Goal: Find specific page/section: Find specific page/section

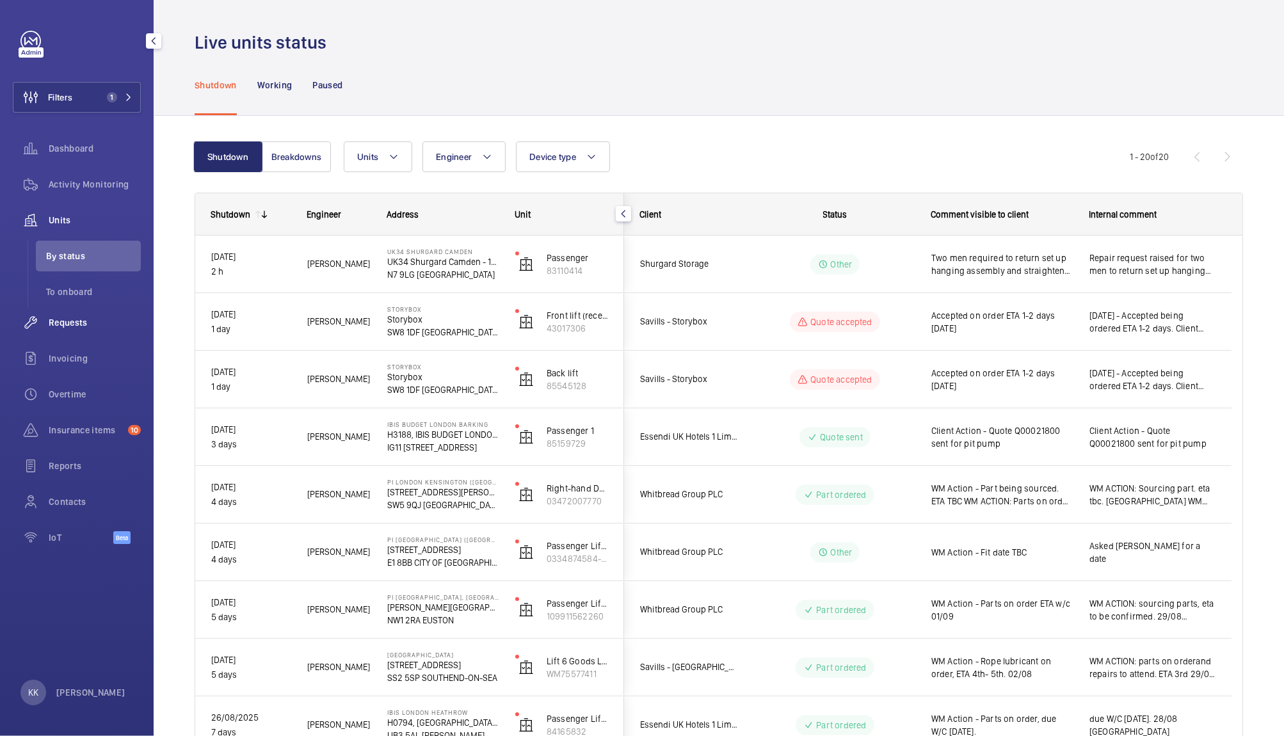
click at [87, 326] on span "Requests" at bounding box center [95, 322] width 92 height 13
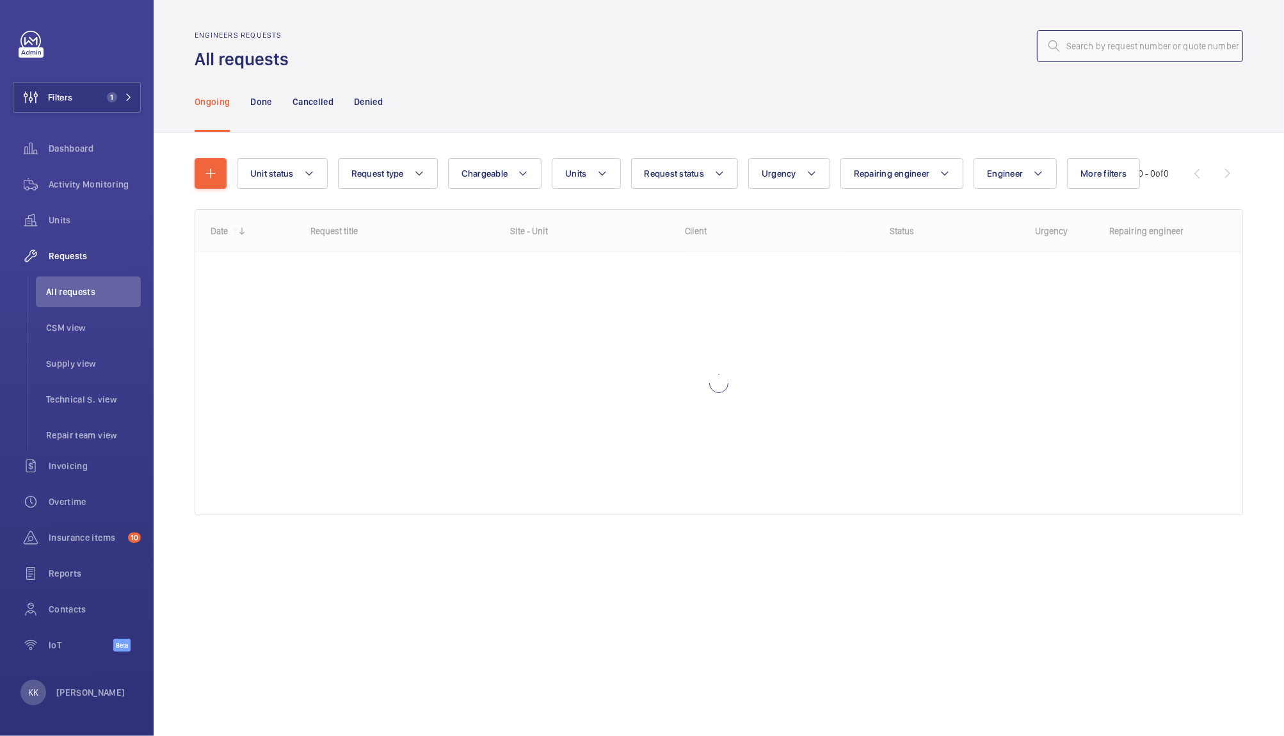
click at [1132, 44] on input "text" at bounding box center [1140, 46] width 206 height 32
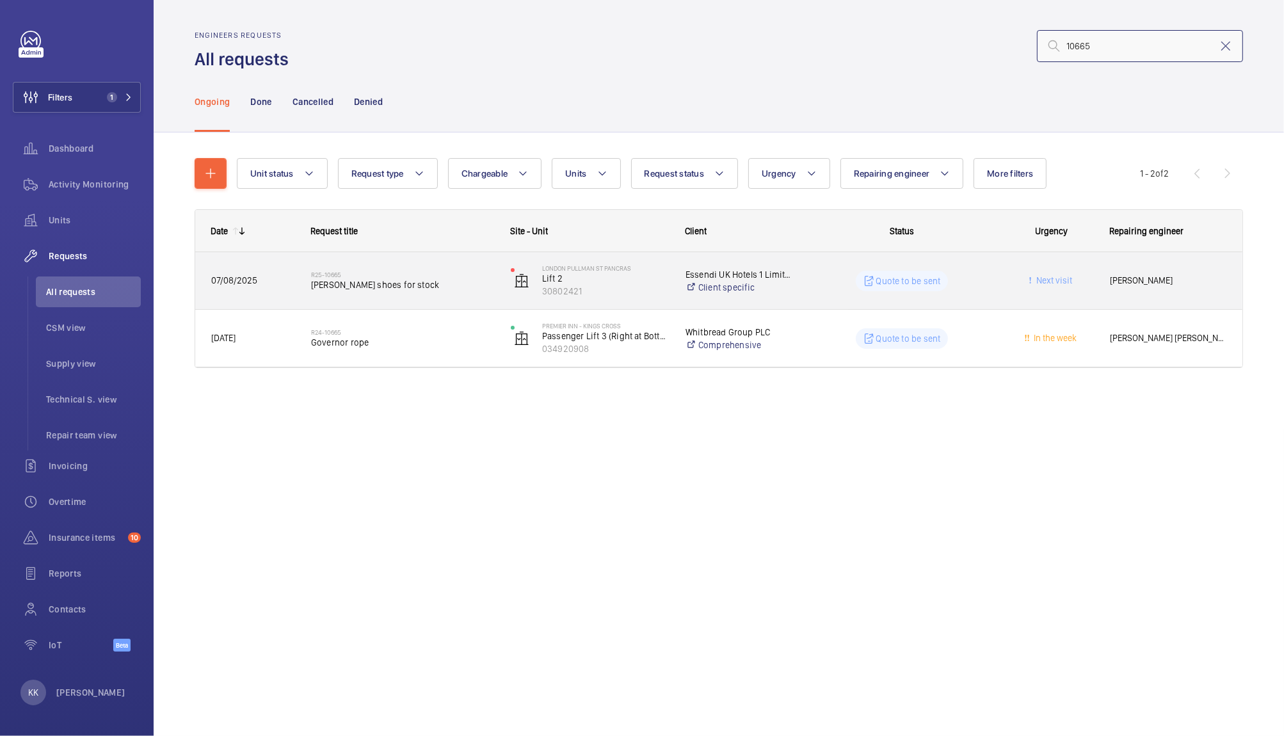
type input "10665"
click at [409, 281] on span "[PERSON_NAME] shoes for stock" at bounding box center [402, 284] width 183 height 13
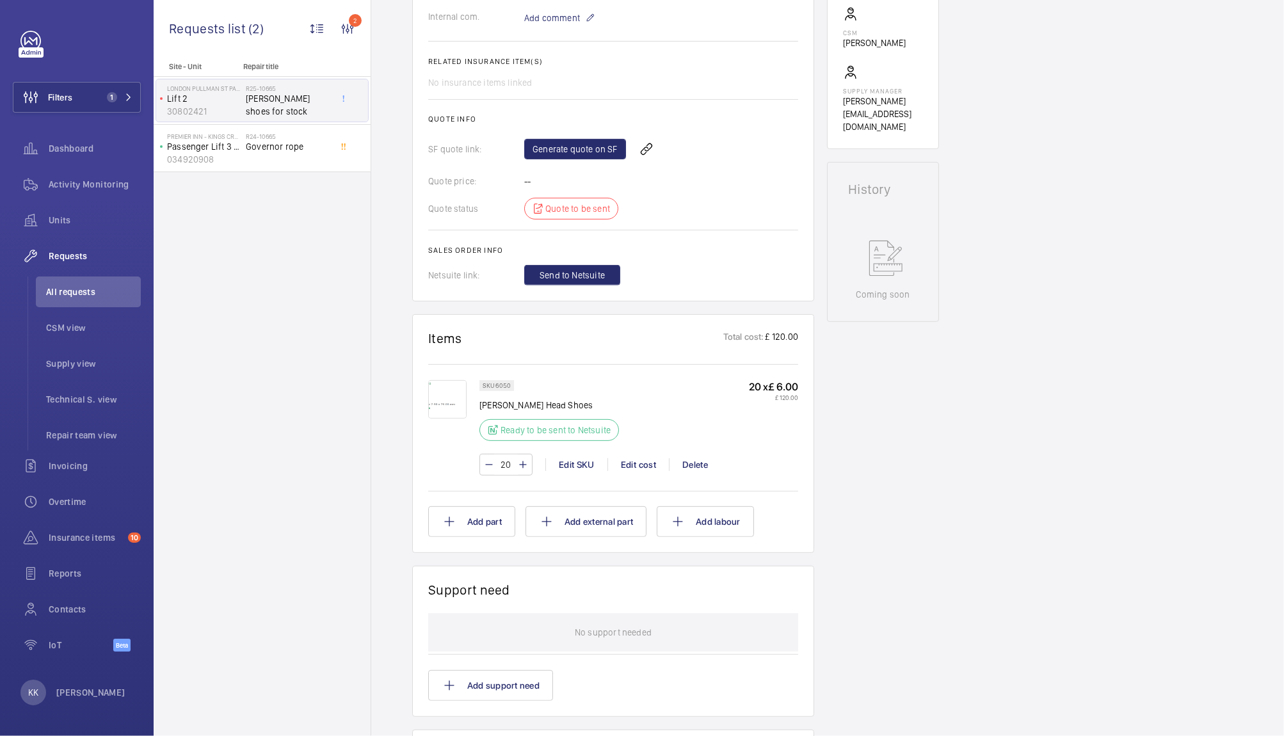
scroll to position [461, 0]
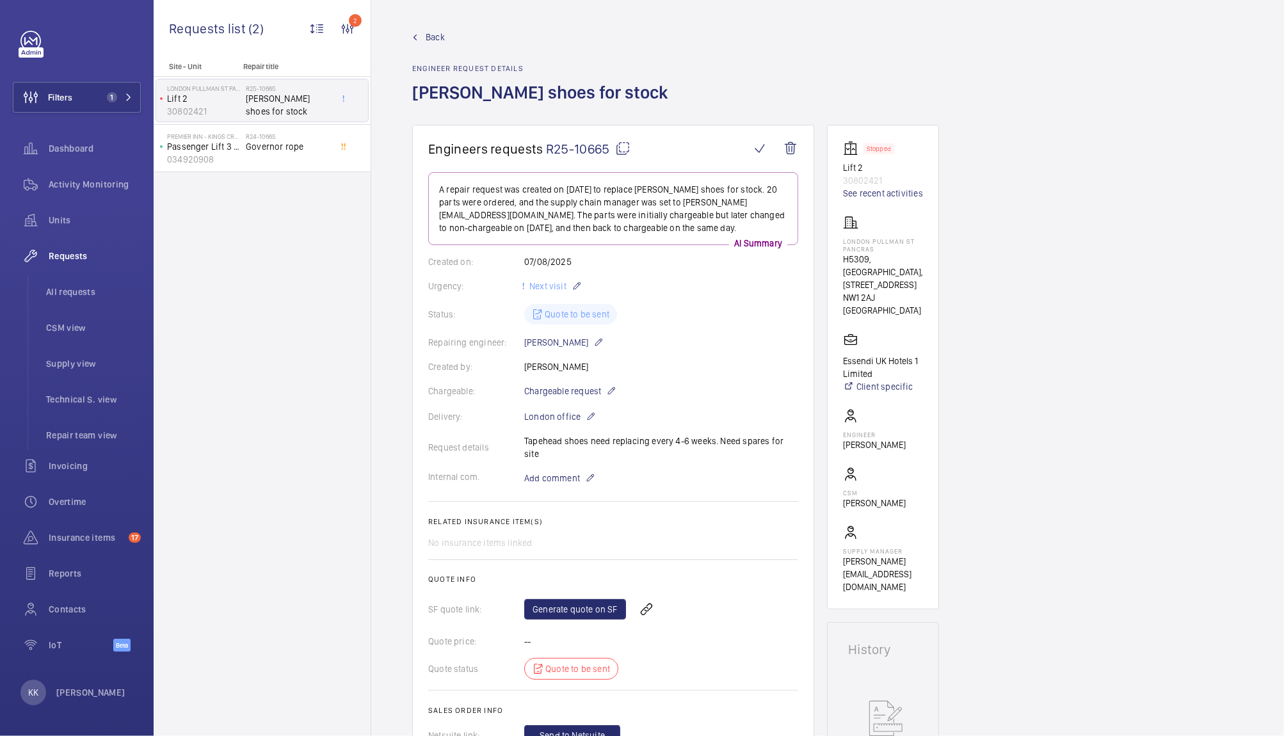
click at [181, 204] on div "Site - Unit Repair title LONDON PULLMAN ST PANCRAS Lift 2 30802421 R25-10665 Ot…" at bounding box center [262, 399] width 217 height 674
click at [68, 291] on span "All requests" at bounding box center [93, 292] width 95 height 13
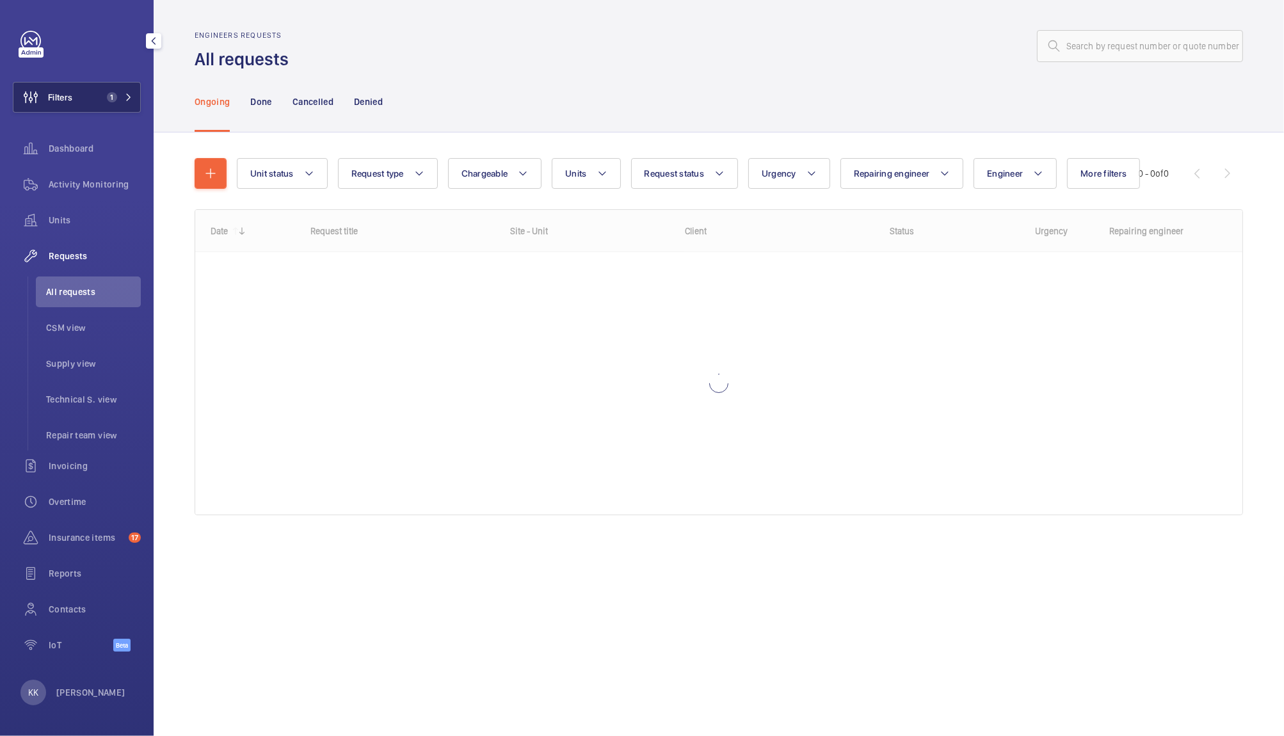
click at [97, 106] on button "Filters 1" at bounding box center [77, 97] width 128 height 31
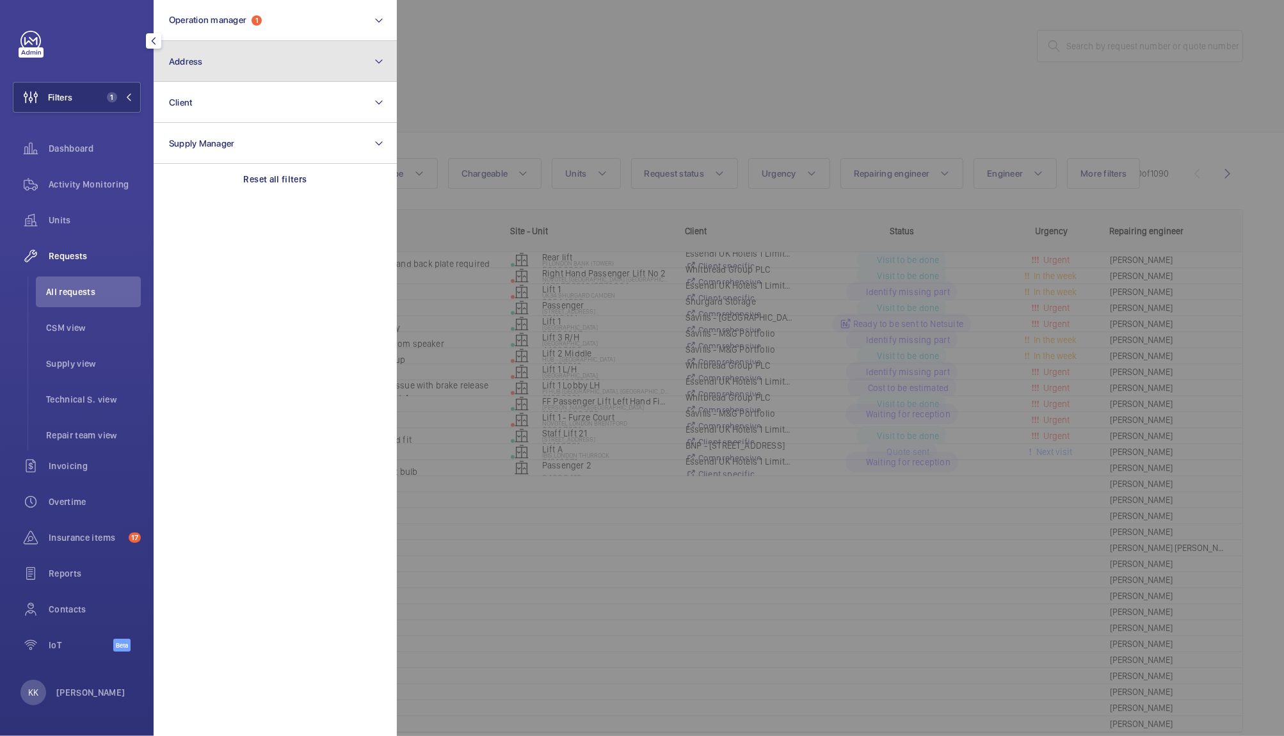
click at [235, 51] on button "Address" at bounding box center [275, 61] width 243 height 41
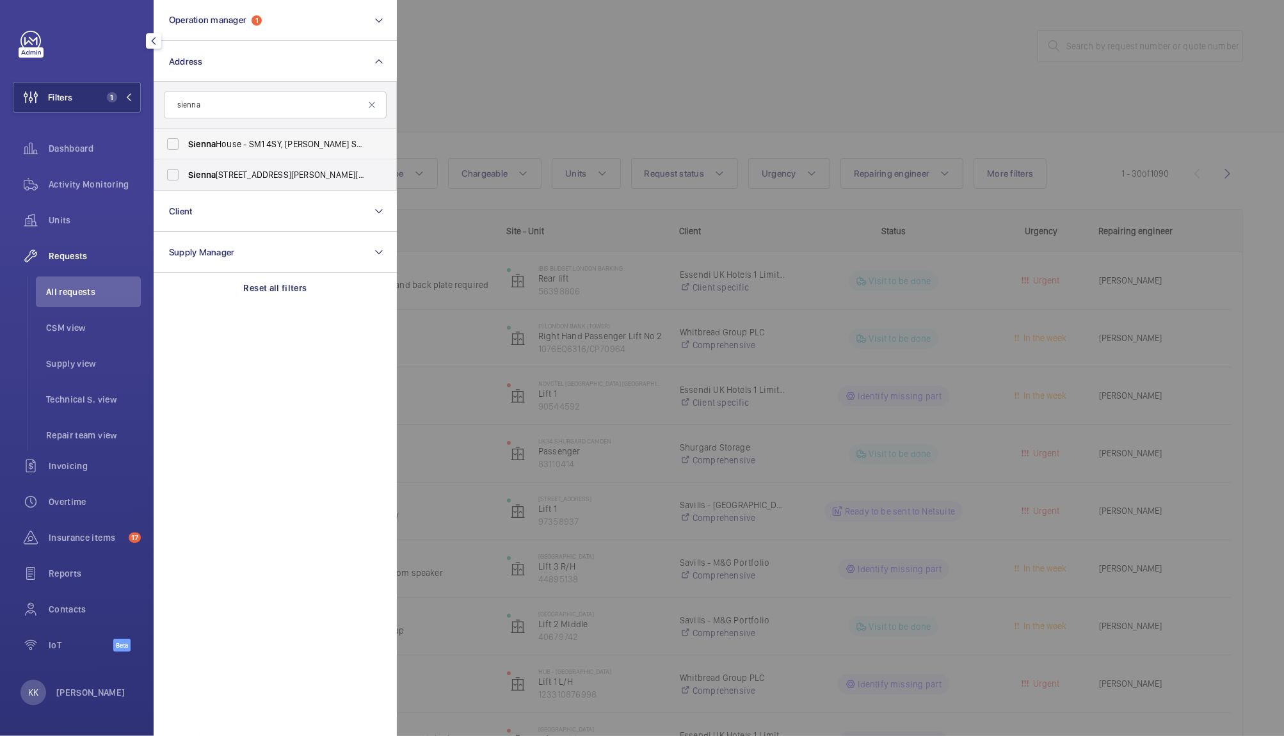
type input "sienna"
drag, startPoint x: 277, startPoint y: 149, endPoint x: 294, endPoint y: 179, distance: 34.4
click at [294, 179] on ul "Sienna House - SM1 4SY, SUTTON SM1 4SY Sienna House - Sutton Court Road, SUTTON…" at bounding box center [275, 159] width 242 height 61
click at [294, 179] on span "Sienna House - Sutton Court Road, SUTTON SM1 4FJ" at bounding box center [276, 174] width 176 height 13
click at [186, 179] on input "Sienna House - Sutton Court Road, SUTTON SM1 4FJ" at bounding box center [173, 175] width 26 height 26
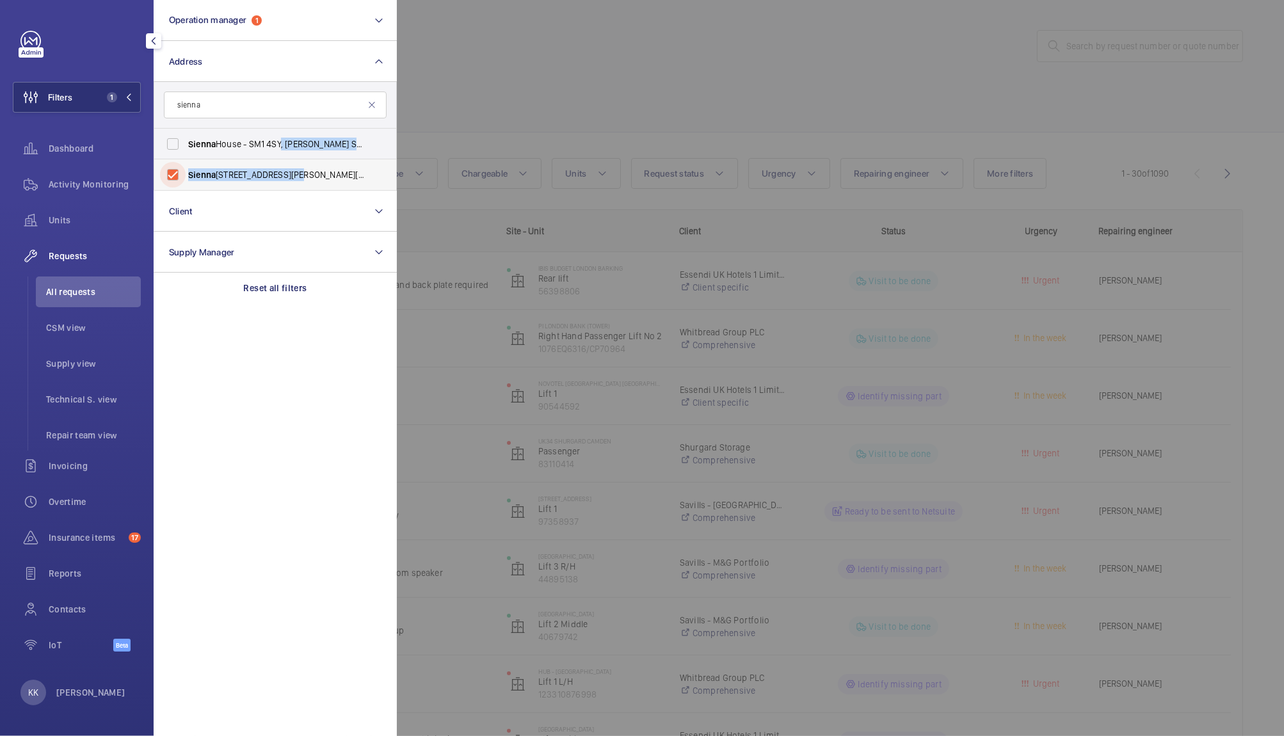
checkbox input "true"
click at [250, 142] on span "Sienna House - SM1 4SY, SUTTON SM1 4SY" at bounding box center [276, 144] width 176 height 13
click at [186, 142] on input "Sienna House - SM1 4SY, SUTTON SM1 4SY" at bounding box center [173, 144] width 26 height 26
checkbox input "true"
click at [481, 70] on div at bounding box center [1039, 368] width 1284 height 736
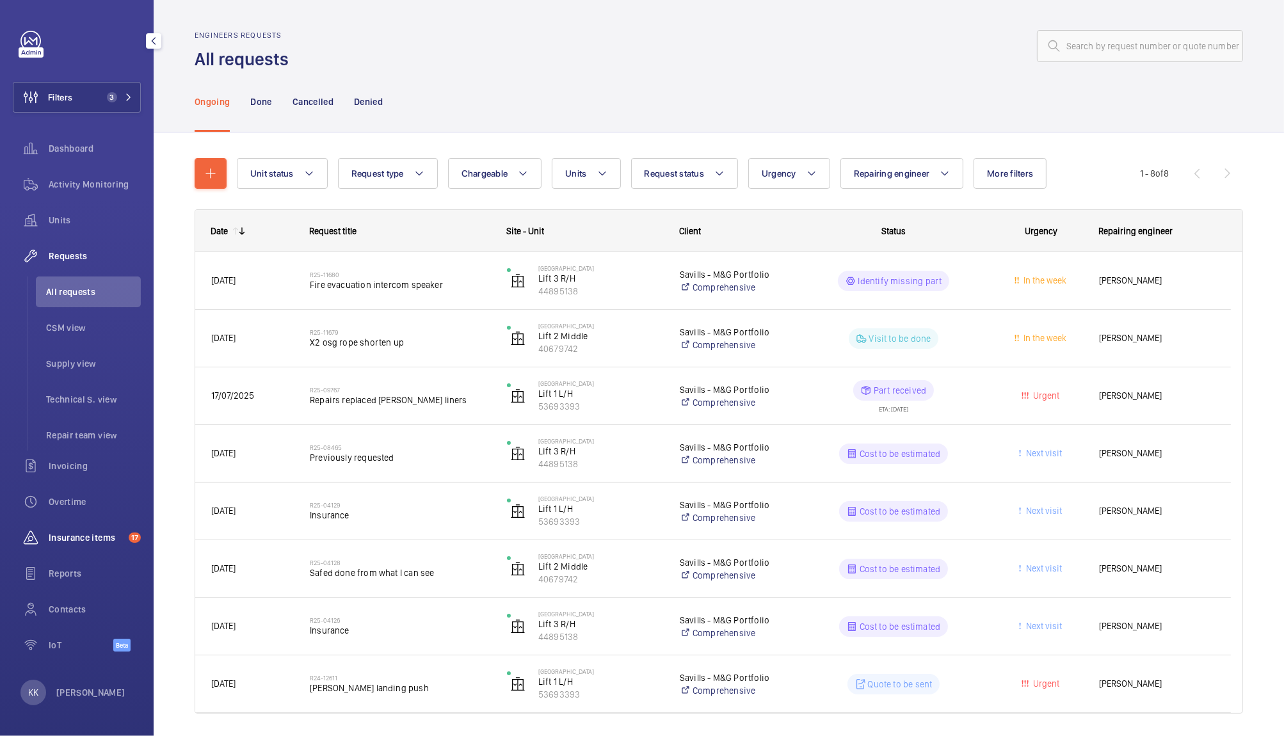
click at [84, 533] on span "Insurance items" at bounding box center [86, 537] width 75 height 13
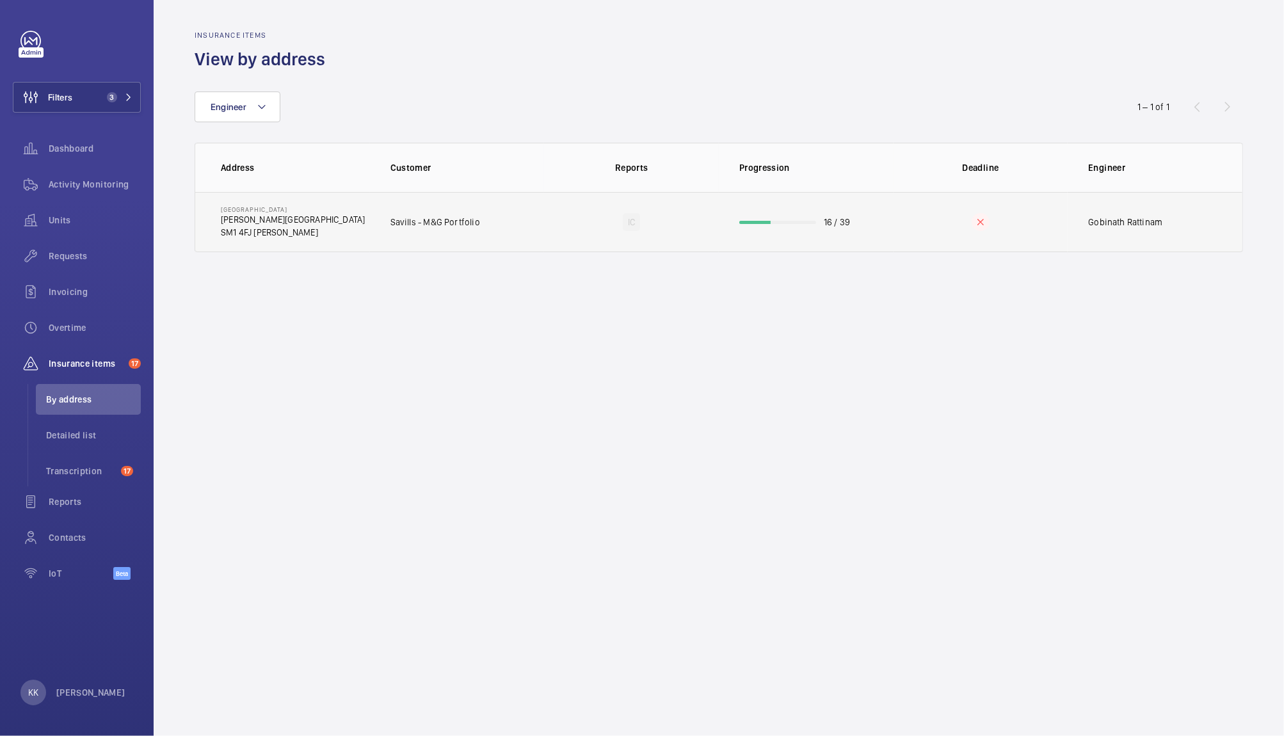
click at [458, 216] on p "Savills - M&G Portfolio" at bounding box center [435, 222] width 90 height 13
